Goal: Information Seeking & Learning: Learn about a topic

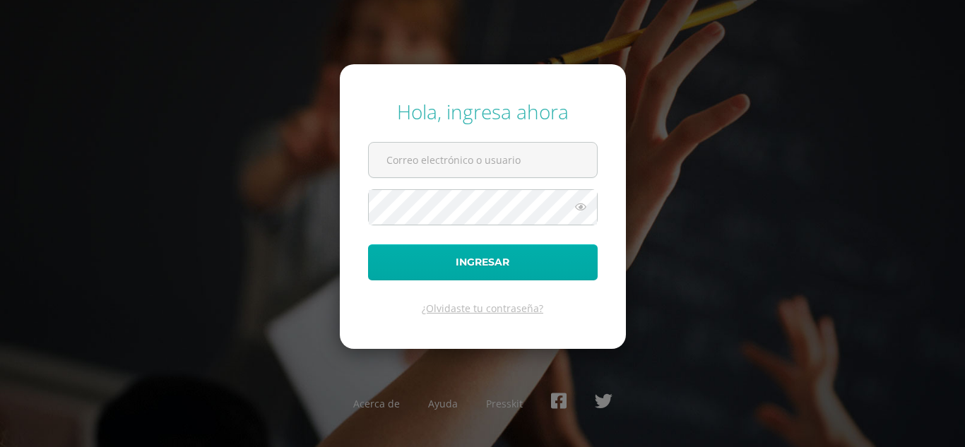
type input "2021075@laestrella.edu.gt"
click at [463, 255] on button "Ingresar" at bounding box center [483, 263] width 230 height 36
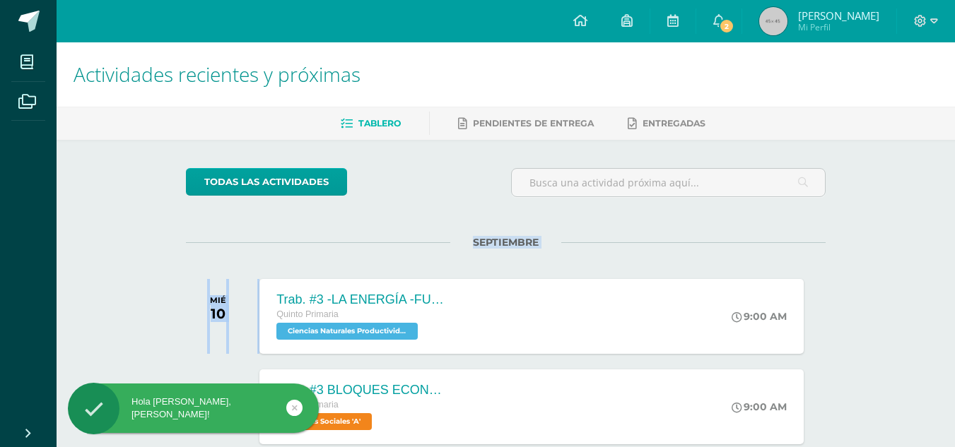
click at [449, 242] on div "SEPTIEMBRE MIÉ 10 Trab. #3 -LA ENERGÍA -FUENTES DE ENERGÍA Quinto Primaria Cien…" at bounding box center [506, 299] width 640 height 114
click at [553, 338] on div "Trab. #3 -LA ENERGÍA -FUENTES DE ENERGÍA Quinto Primaria Ciencias Naturales Pro…" at bounding box center [531, 316] width 549 height 76
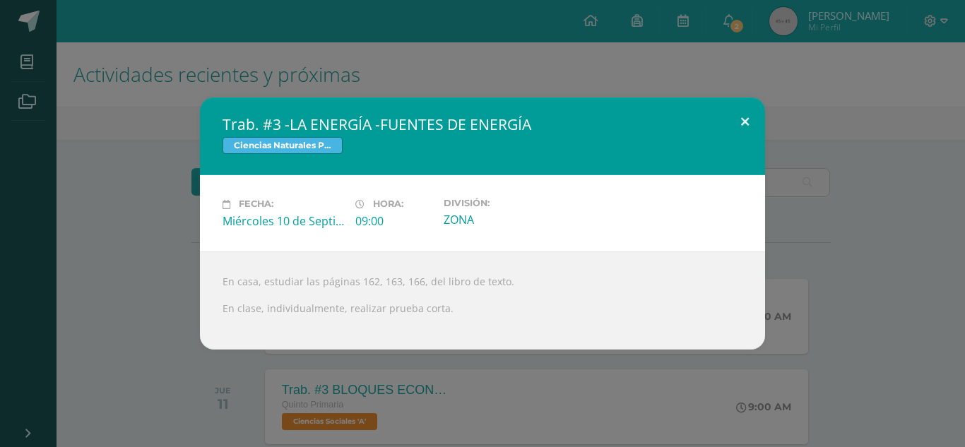
click at [751, 110] on button at bounding box center [745, 122] width 40 height 48
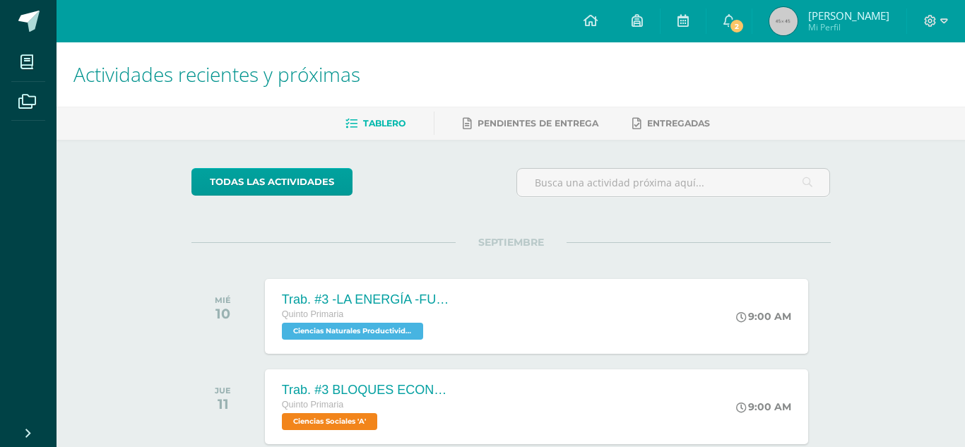
click at [751, 110] on div "Trab. #3 -LA ENERGÍA -FUENTES DE ENERGÍA Ciencias Naturales Productividad y Des…" at bounding box center [483, 224] width 954 height 252
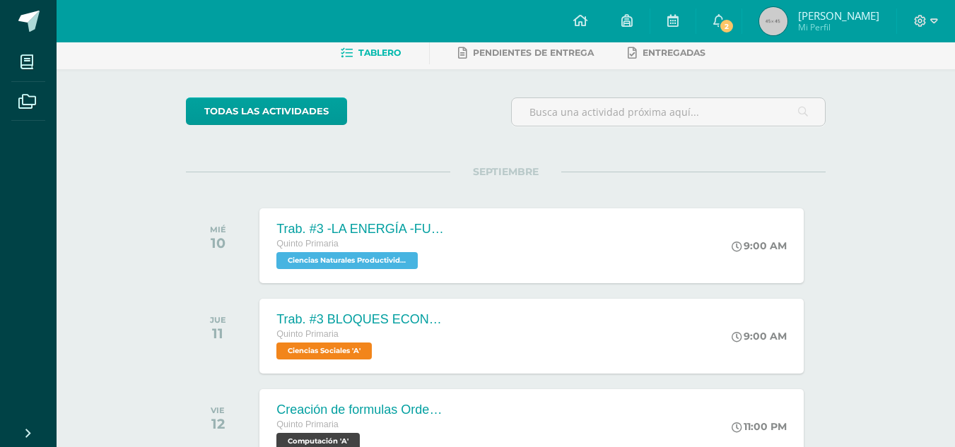
scroll to position [105, 0]
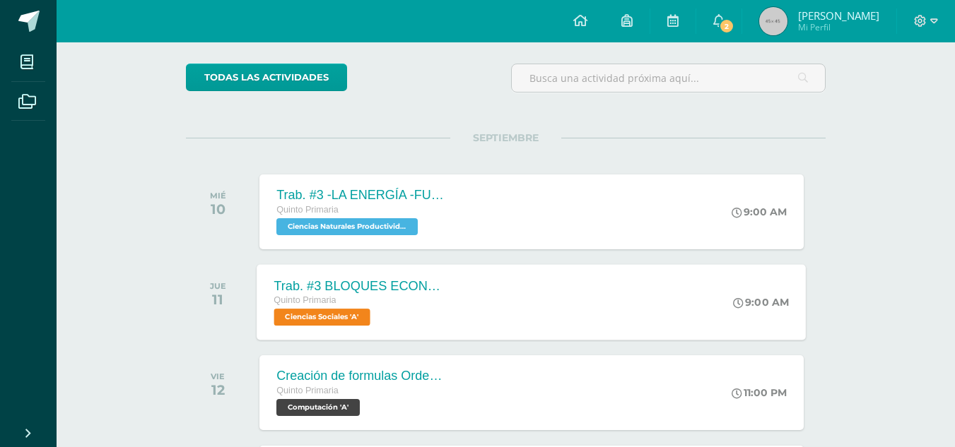
drag, startPoint x: 633, startPoint y: 293, endPoint x: 636, endPoint y: 286, distance: 7.3
click at [636, 286] on div "Trab. #3 BLOQUES ECONÓMICOS Quinto Primaria Ciencias Sociales 'A' 9:00 AM Trab.…" at bounding box center [531, 302] width 549 height 76
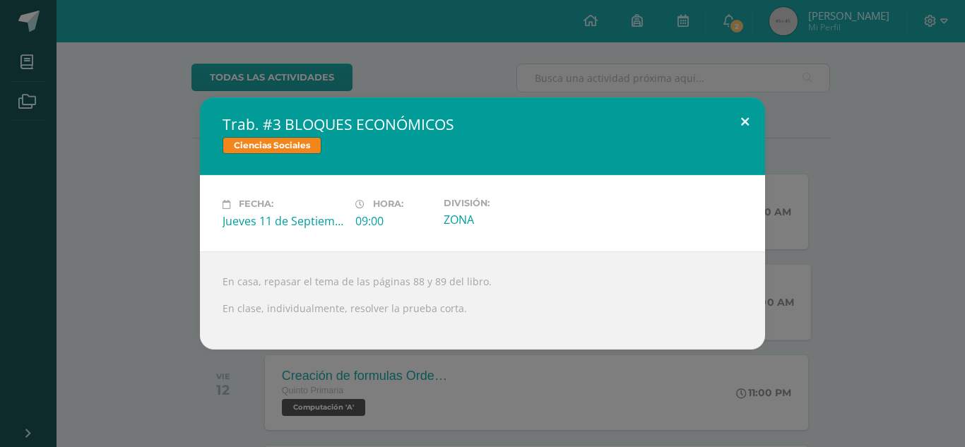
click at [741, 127] on button at bounding box center [745, 122] width 40 height 48
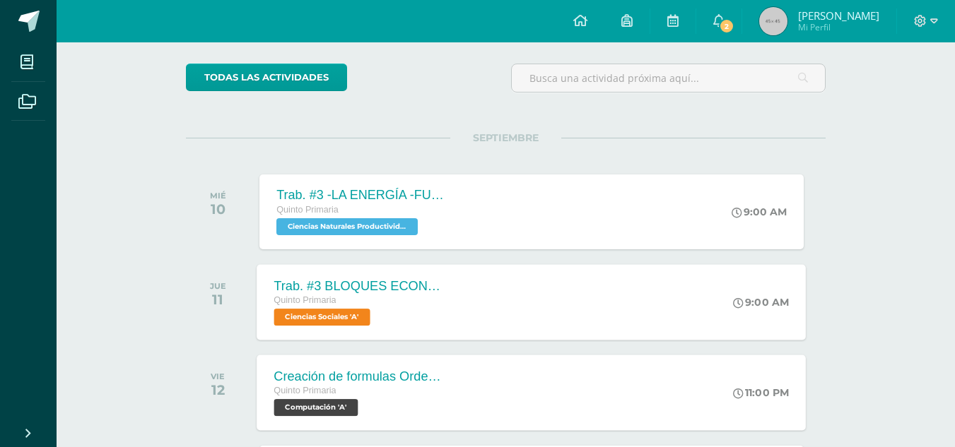
click at [680, 373] on div "Creación de formulas Orden jerárquico Quinto Primaria Computación 'A' 11:00 PM …" at bounding box center [531, 393] width 549 height 76
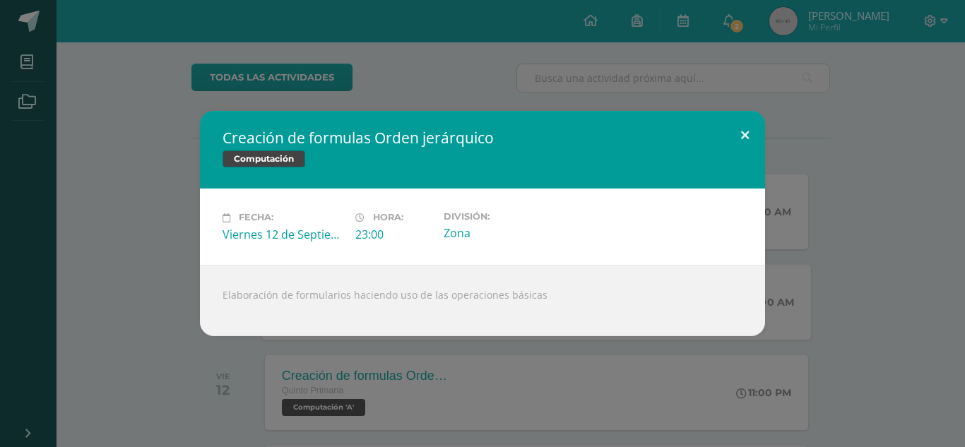
click at [755, 133] on button at bounding box center [745, 135] width 40 height 48
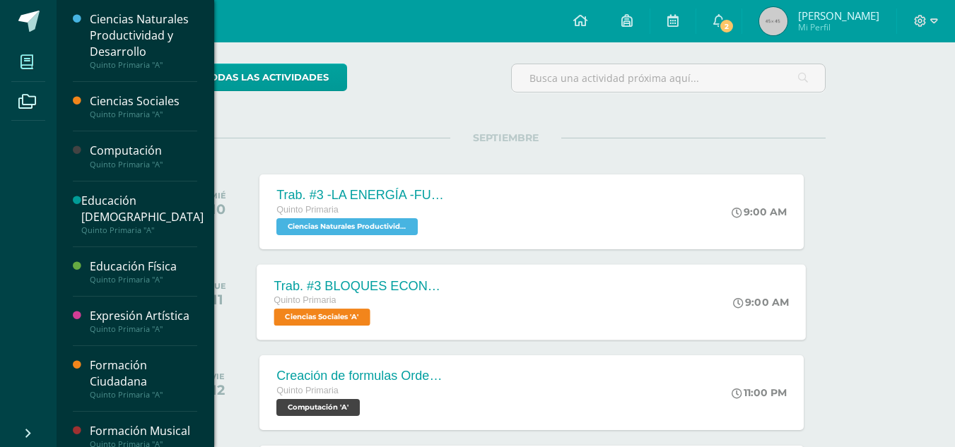
click at [22, 66] on icon at bounding box center [26, 62] width 13 height 14
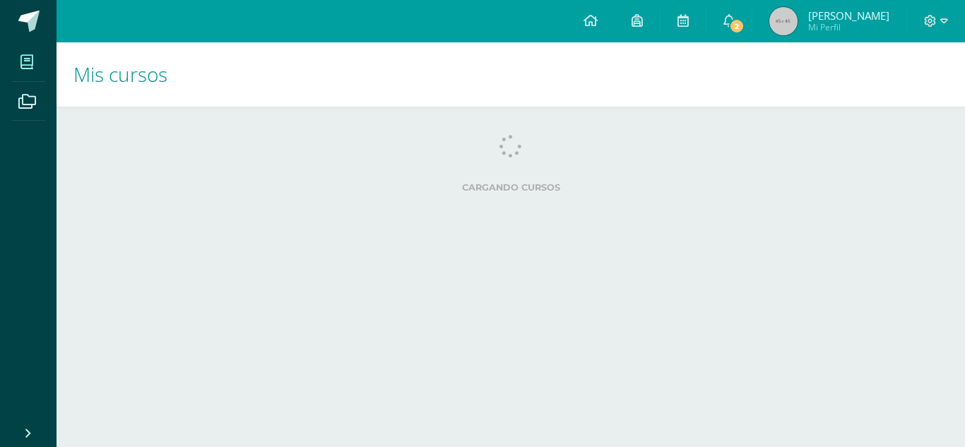
click at [112, 167] on div "Cargando cursos" at bounding box center [511, 167] width 864 height 64
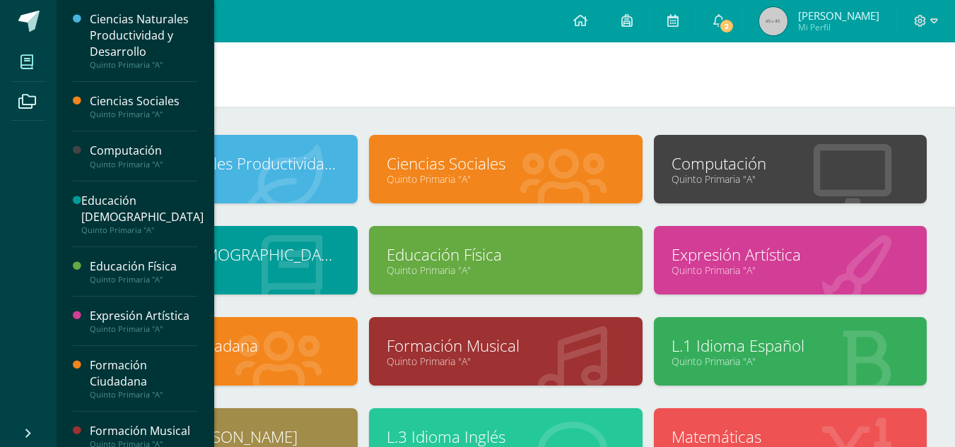
click at [81, 143] on div at bounding box center [81, 156] width 17 height 26
click at [91, 149] on div "Computación" at bounding box center [143, 151] width 107 height 16
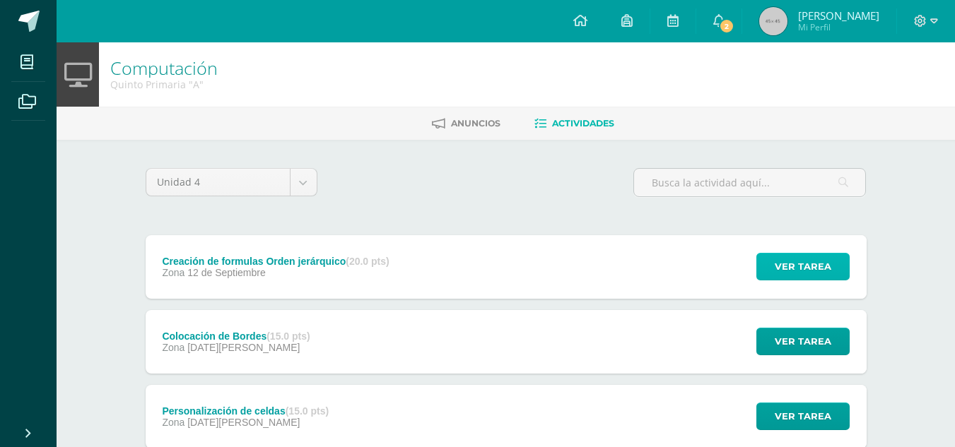
click at [770, 267] on button "Ver tarea" at bounding box center [802, 267] width 93 height 28
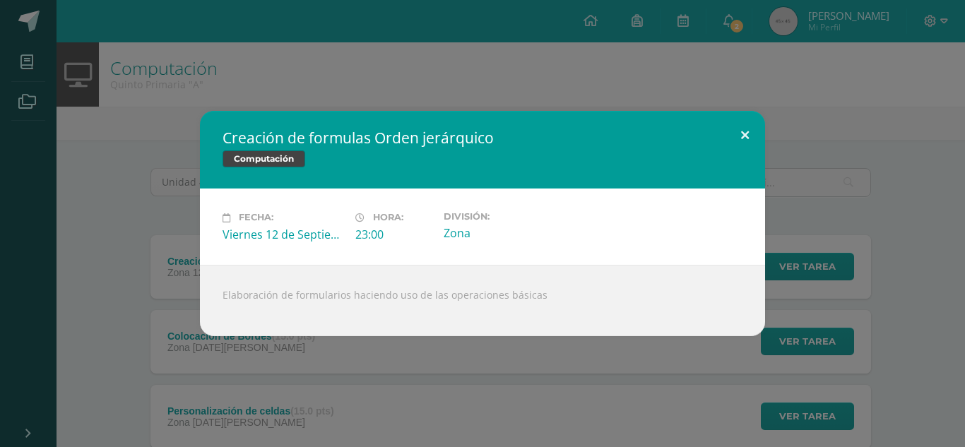
click at [736, 135] on button at bounding box center [745, 135] width 40 height 48
